Goal: Task Accomplishment & Management: Manage account settings

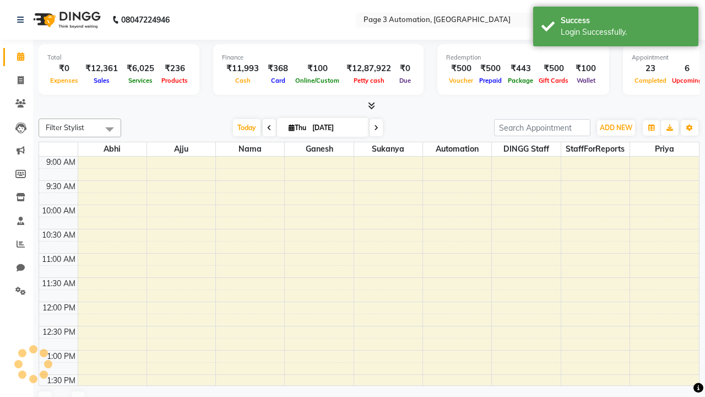
select select "en"
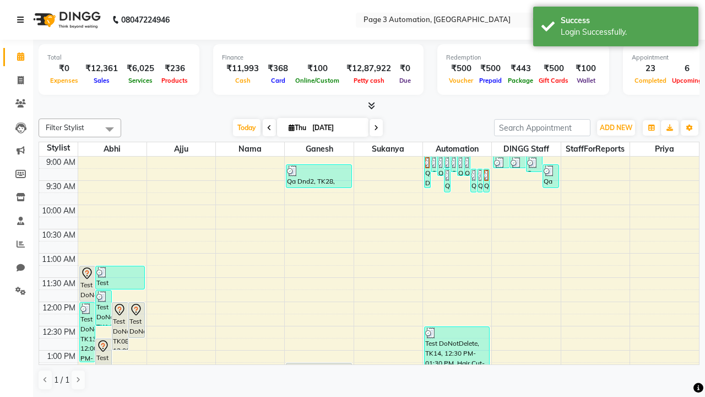
click at [23, 20] on icon at bounding box center [20, 20] width 7 height 8
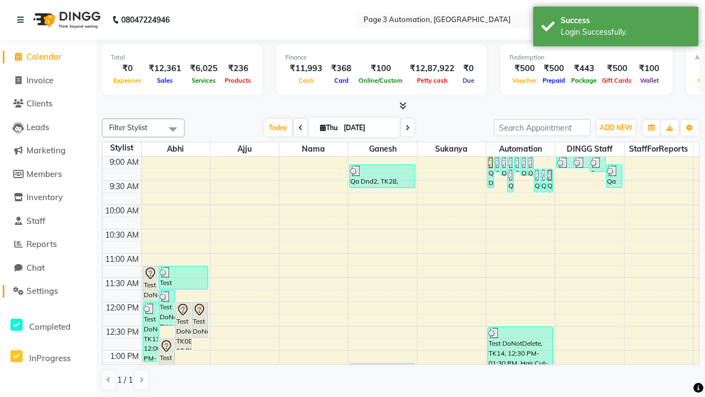
click at [48, 291] on span "Settings" at bounding box center [41, 290] width 31 height 10
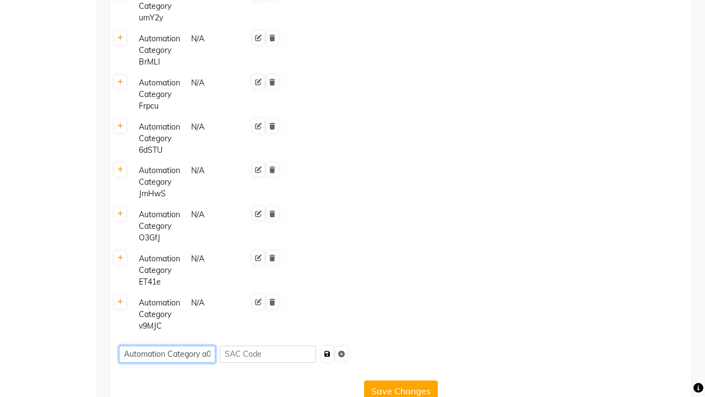
type input "Automation Category a08wQ"
click at [331, 350] on icon "submit" at bounding box center [328, 353] width 6 height 7
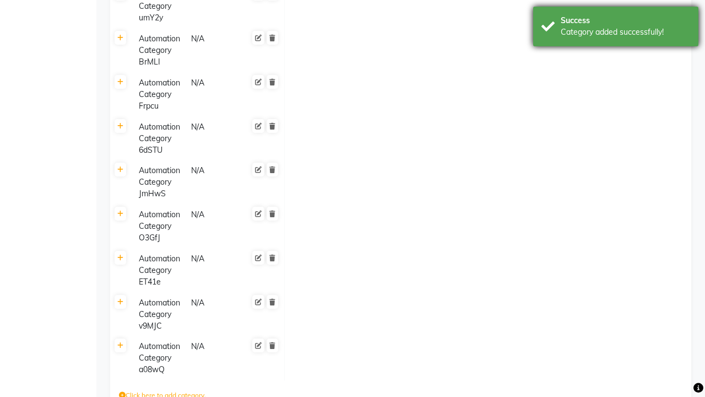
click at [616, 28] on div "Category added successfully!" at bounding box center [626, 32] width 130 height 12
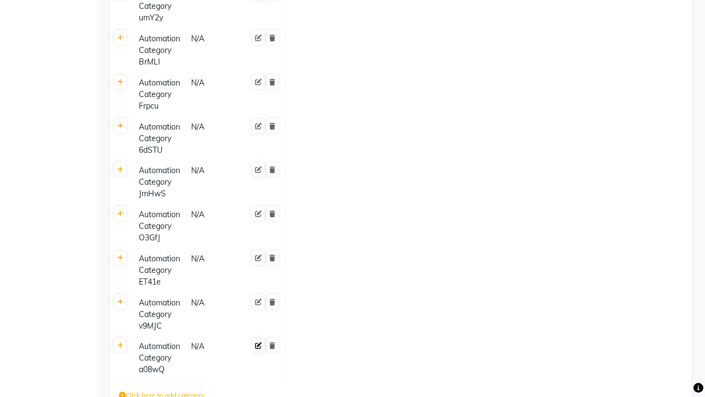
click at [258, 342] on icon at bounding box center [258, 345] width 7 height 7
type input "Automation Category 3Hxee"
click at [272, 339] on span at bounding box center [272, 354] width 18 height 31
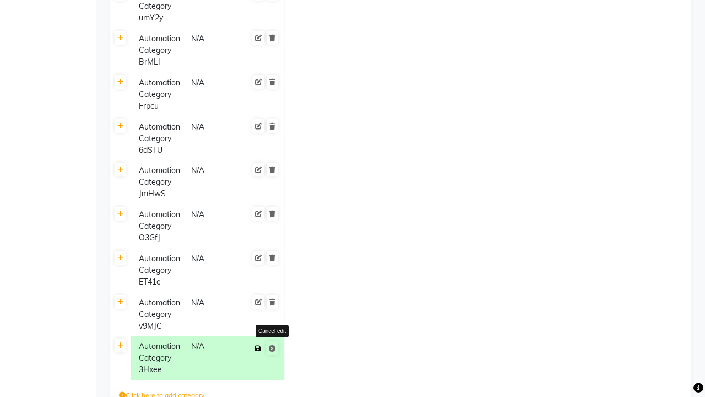
click at [258, 345] on icon at bounding box center [258, 348] width 6 height 7
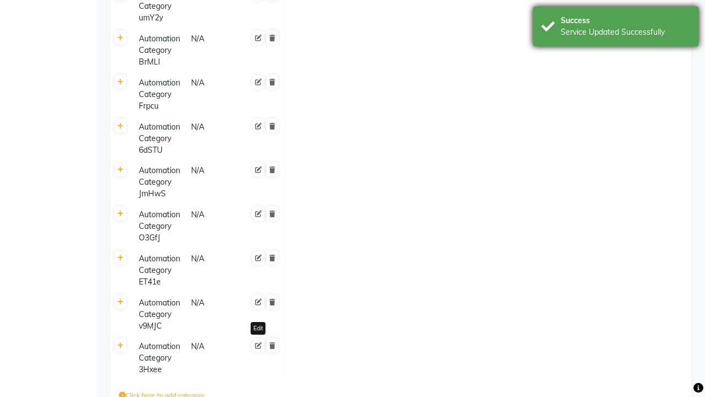
click at [616, 28] on div "Service Updated Successfully" at bounding box center [626, 32] width 130 height 12
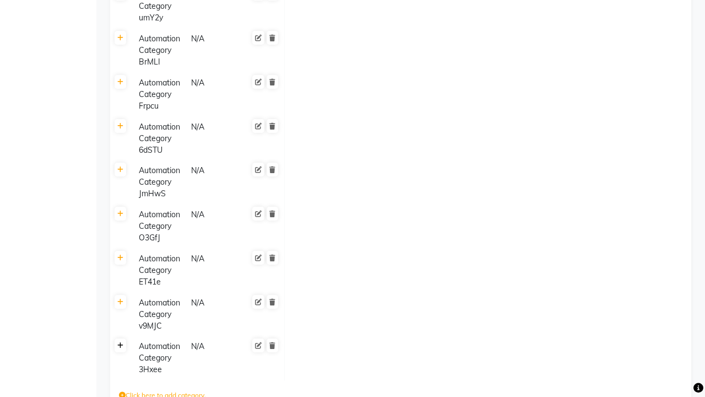
click at [120, 342] on icon at bounding box center [120, 345] width 6 height 7
click at [295, 347] on icon at bounding box center [295, 350] width 7 height 7
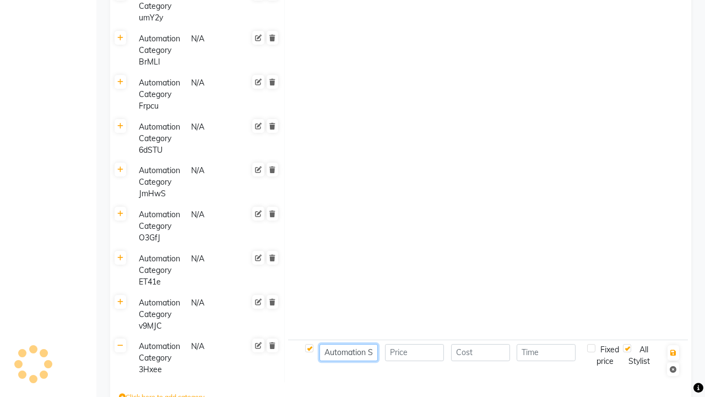
type input "Automation Service- QsNZv"
type input "1000"
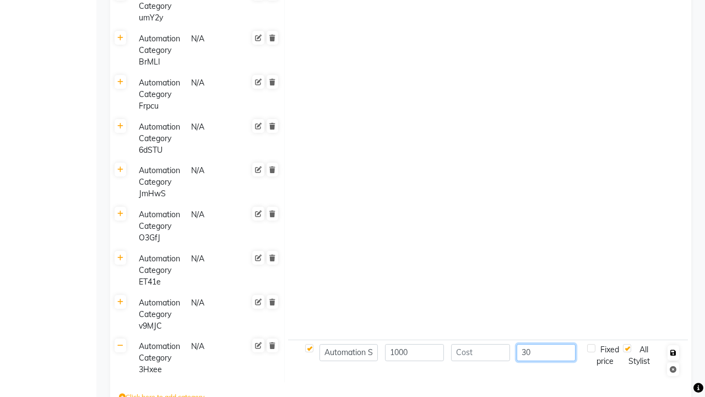
type input "30"
click at [673, 349] on icon "button" at bounding box center [674, 352] width 6 height 7
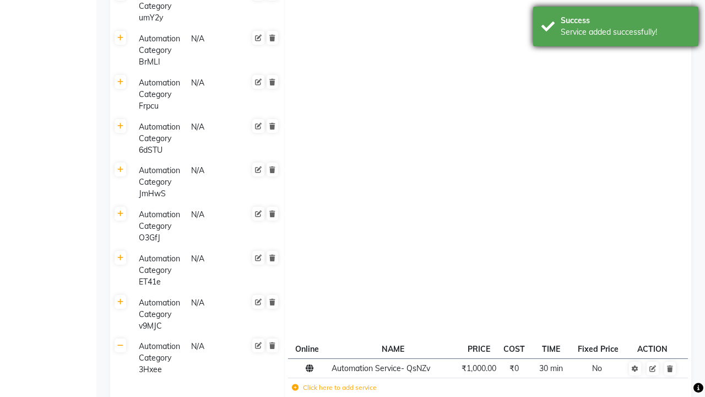
click at [616, 28] on div "Service added successfully!" at bounding box center [626, 32] width 130 height 12
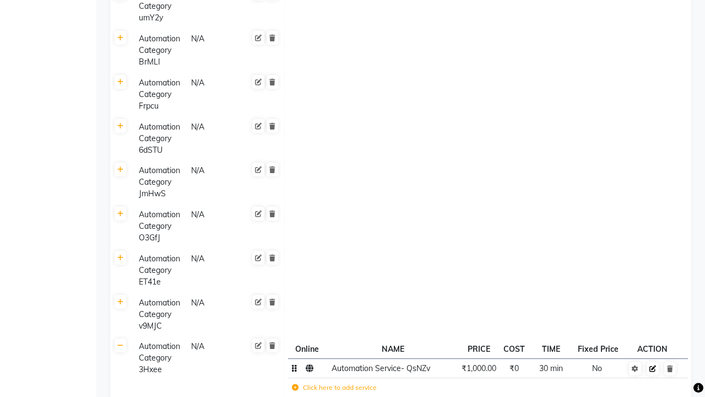
click at [653, 365] on icon at bounding box center [653, 368] width 7 height 7
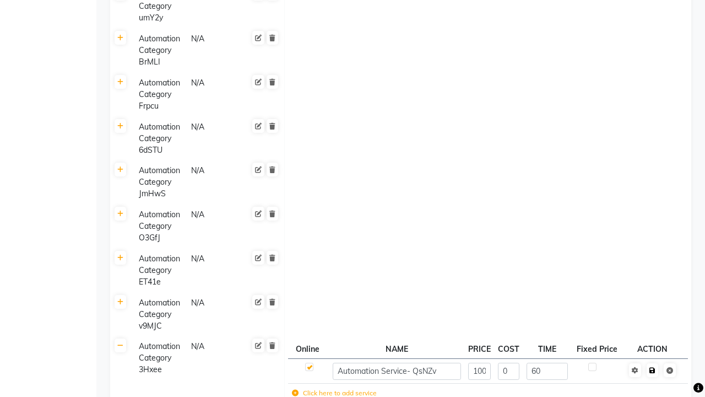
click at [652, 364] on span at bounding box center [660, 369] width 35 height 11
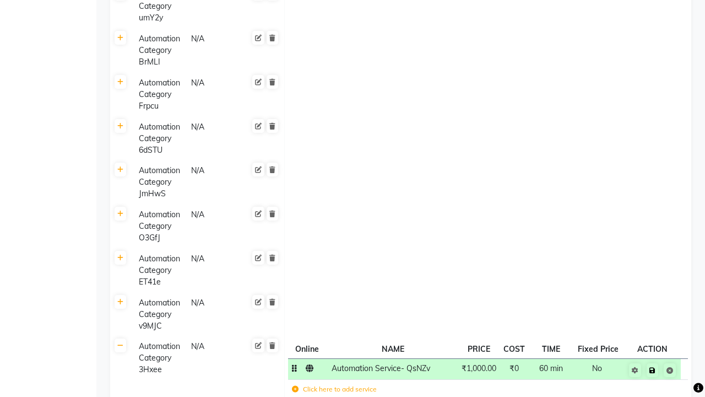
click at [652, 367] on icon at bounding box center [653, 370] width 6 height 7
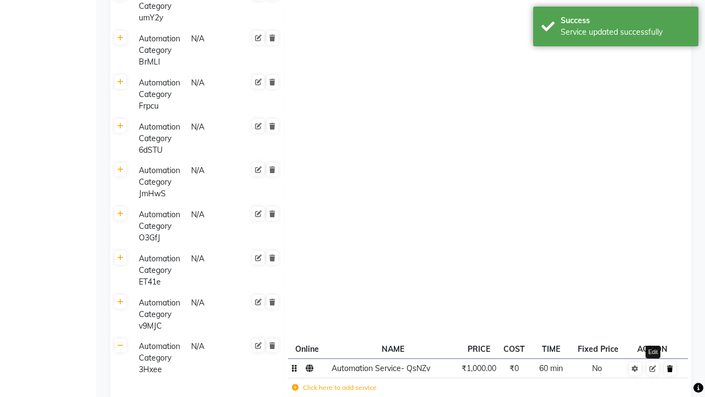
click at [616, 28] on div "Service updated successfully" at bounding box center [626, 32] width 130 height 12
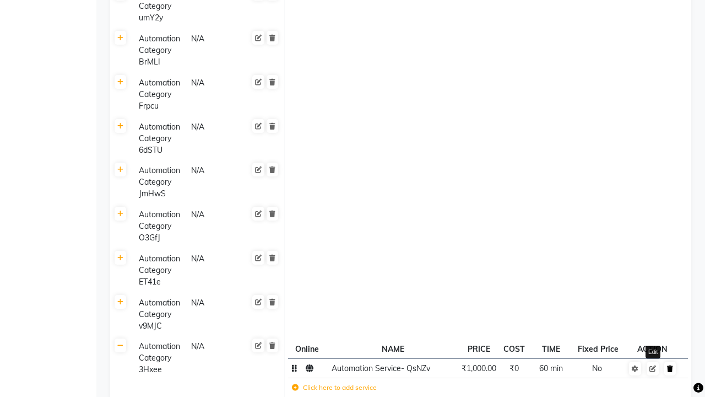
click at [670, 365] on icon at bounding box center [670, 368] width 6 height 7
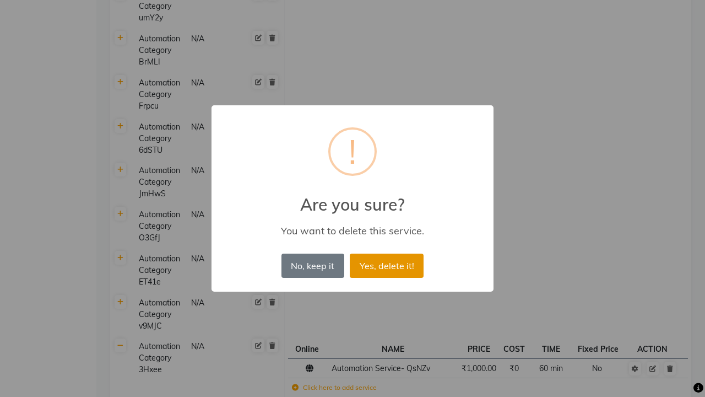
click at [387, 265] on button "Yes, delete it!" at bounding box center [387, 266] width 74 height 24
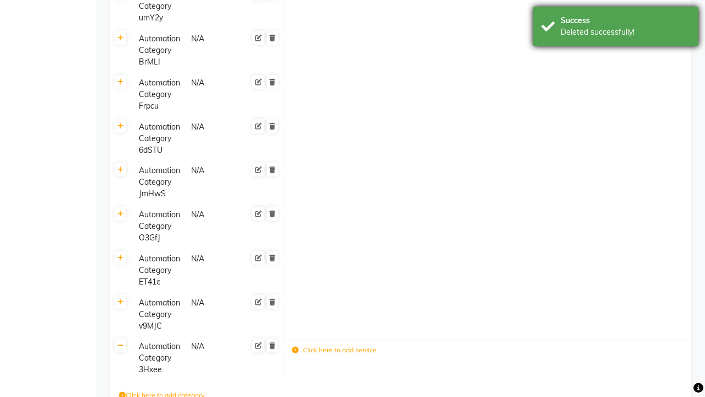
click at [616, 28] on div "Deleted successfully!" at bounding box center [626, 32] width 130 height 12
click at [272, 342] on icon at bounding box center [272, 345] width 6 height 7
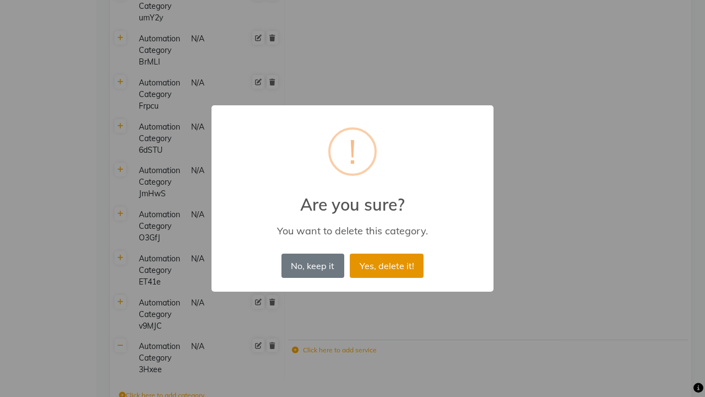
click at [387, 265] on button "Yes, delete it!" at bounding box center [387, 266] width 74 height 24
